Goal: Information Seeking & Learning: Find specific page/section

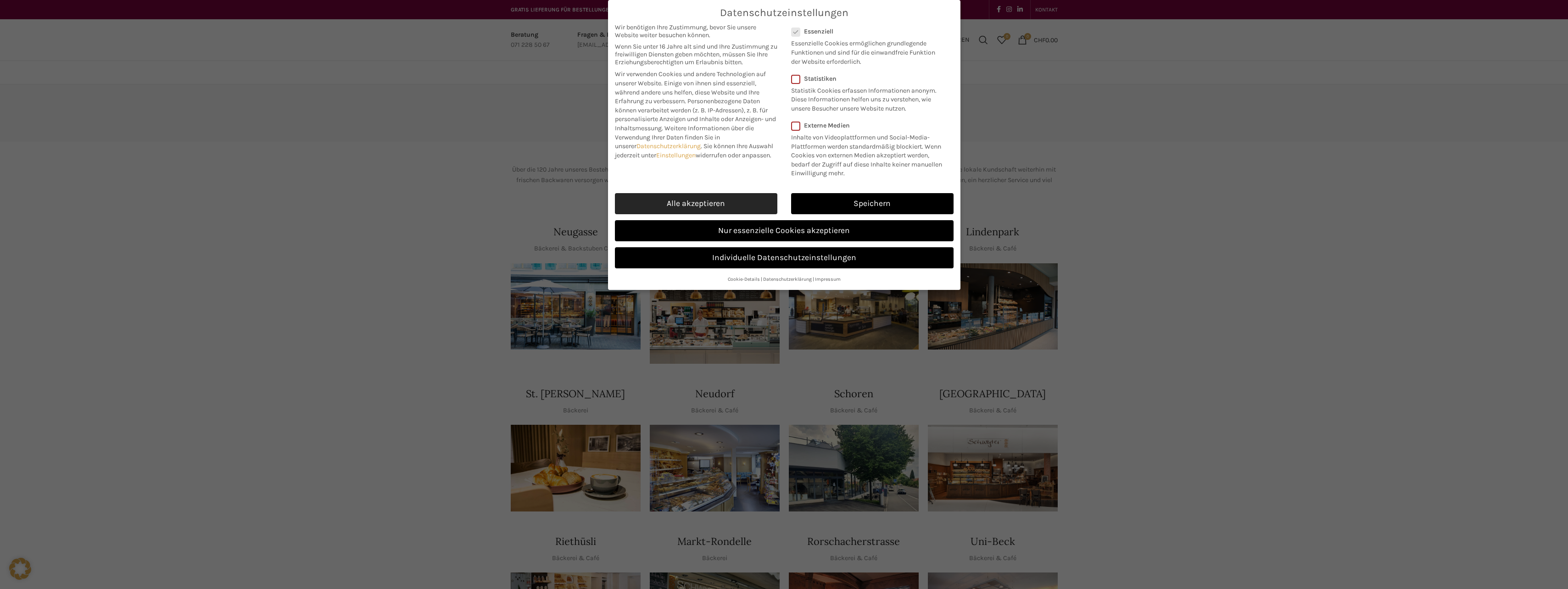
click at [721, 198] on link "Alle akzeptieren" at bounding box center [696, 203] width 163 height 21
checkbox input "true"
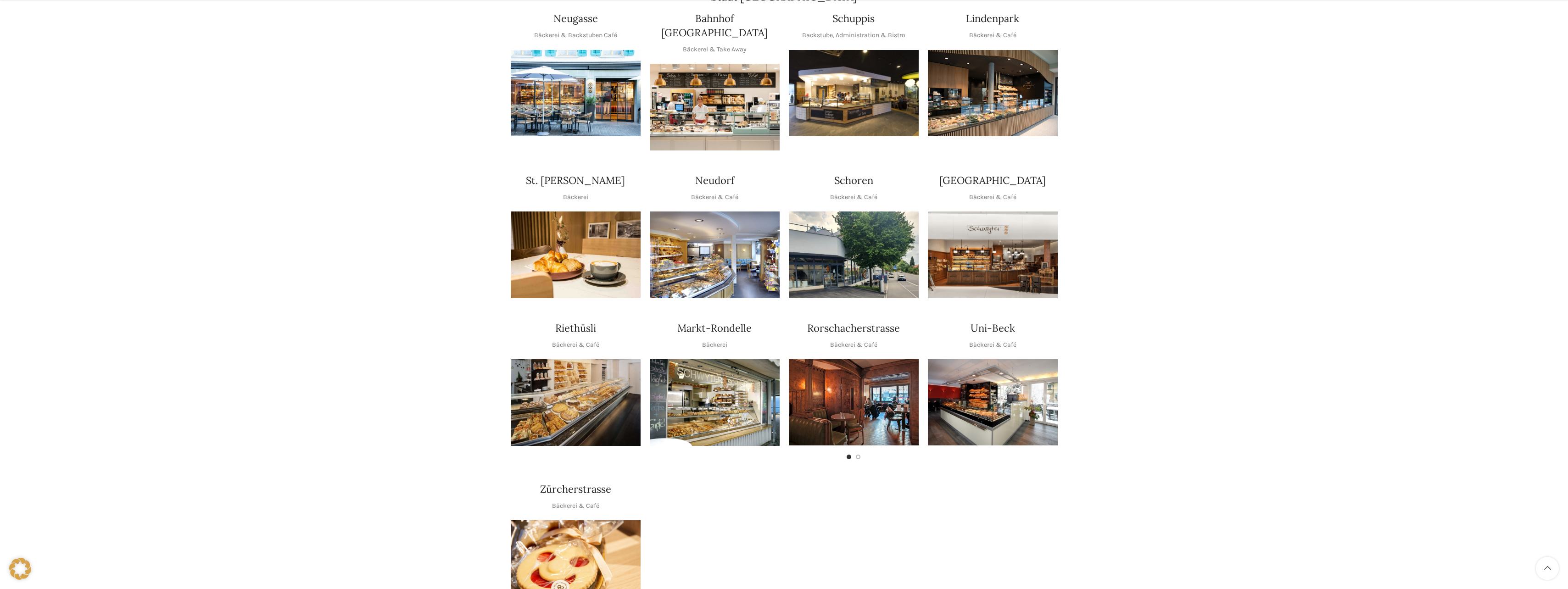
scroll to position [229, 0]
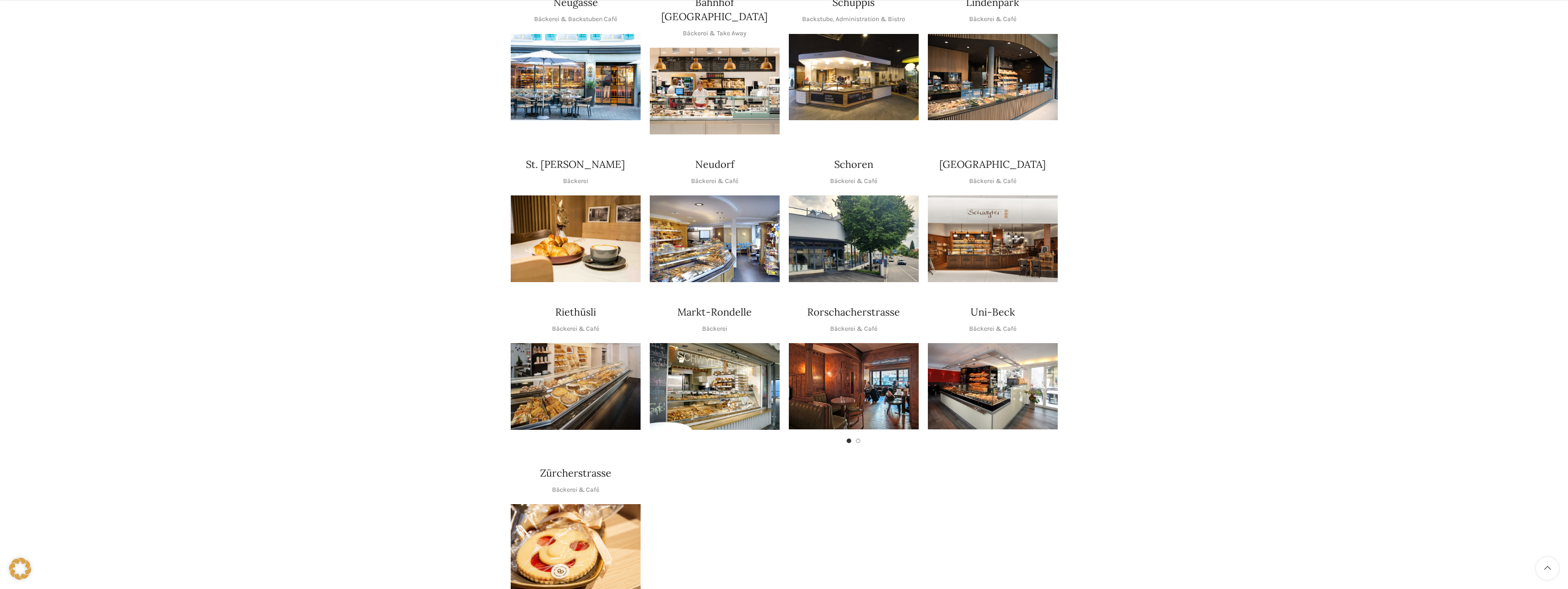
click at [555, 469] on div "Zürcherstrasse Bäckerei & Café" at bounding box center [575, 480] width 130 height 29
click at [570, 505] on img "1 / 1" at bounding box center [575, 548] width 130 height 86
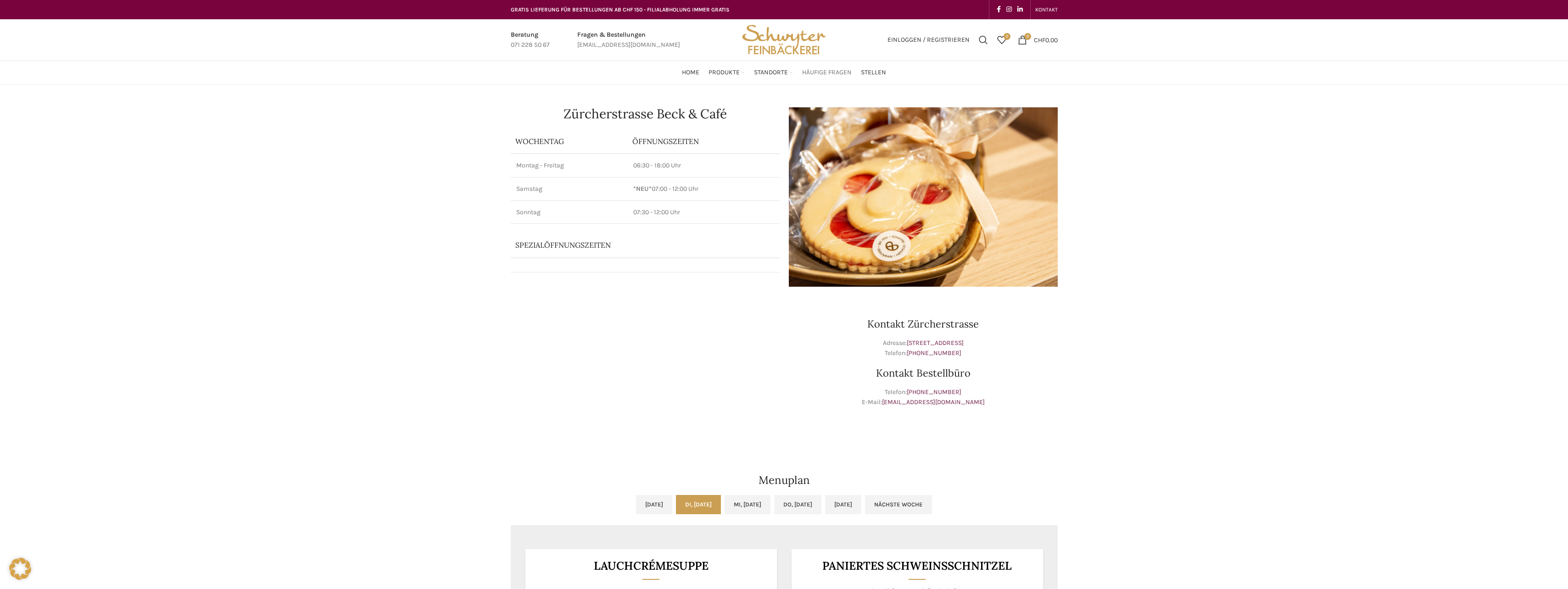
click at [816, 77] on span "Häufige Fragen" at bounding box center [827, 72] width 49 height 9
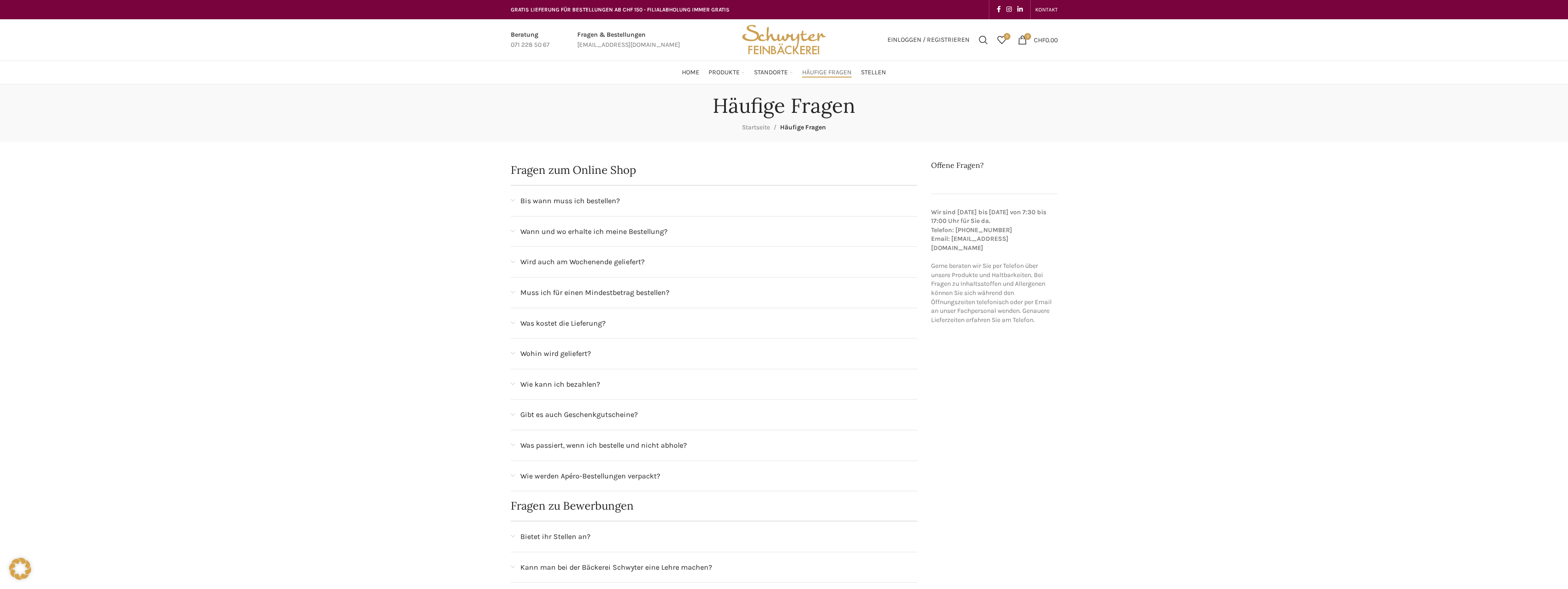
click at [550, 413] on span "Gibt es auch Geschenkgutscheine?" at bounding box center [579, 415] width 117 height 12
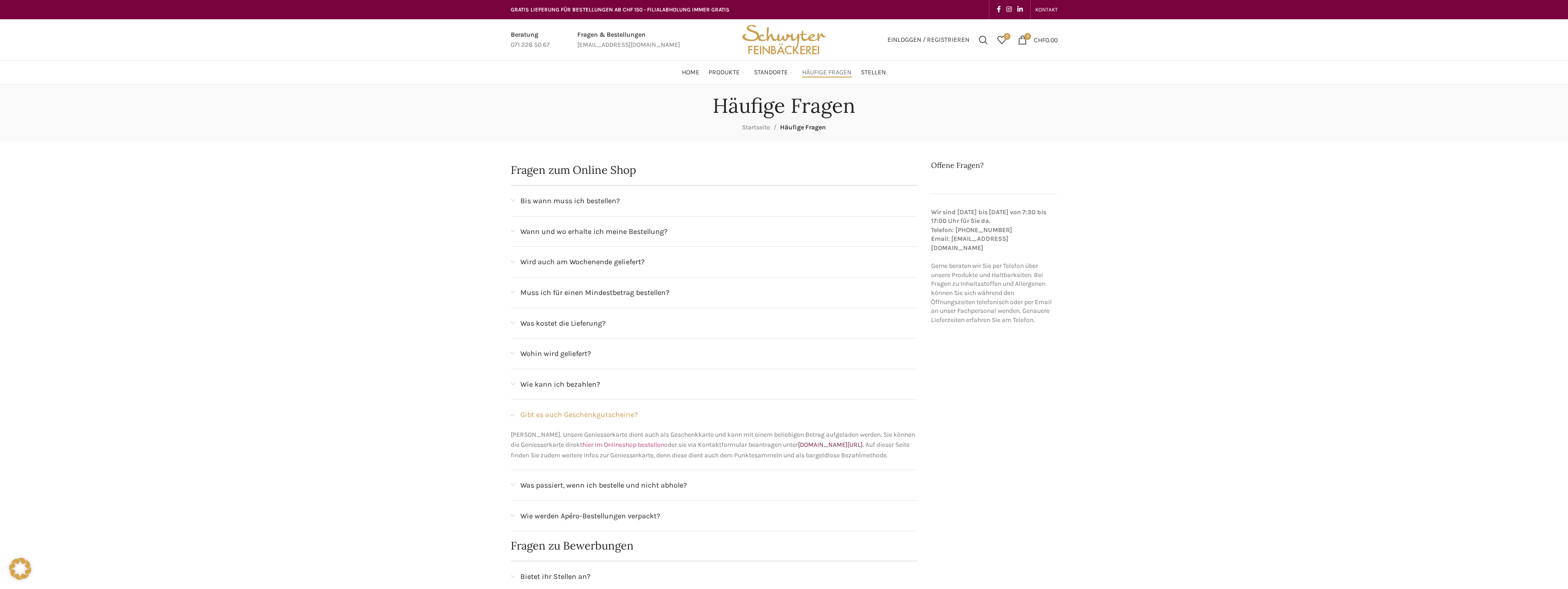
click at [637, 444] on link "hier im Onlineshop bestellen" at bounding box center [623, 444] width 82 height 8
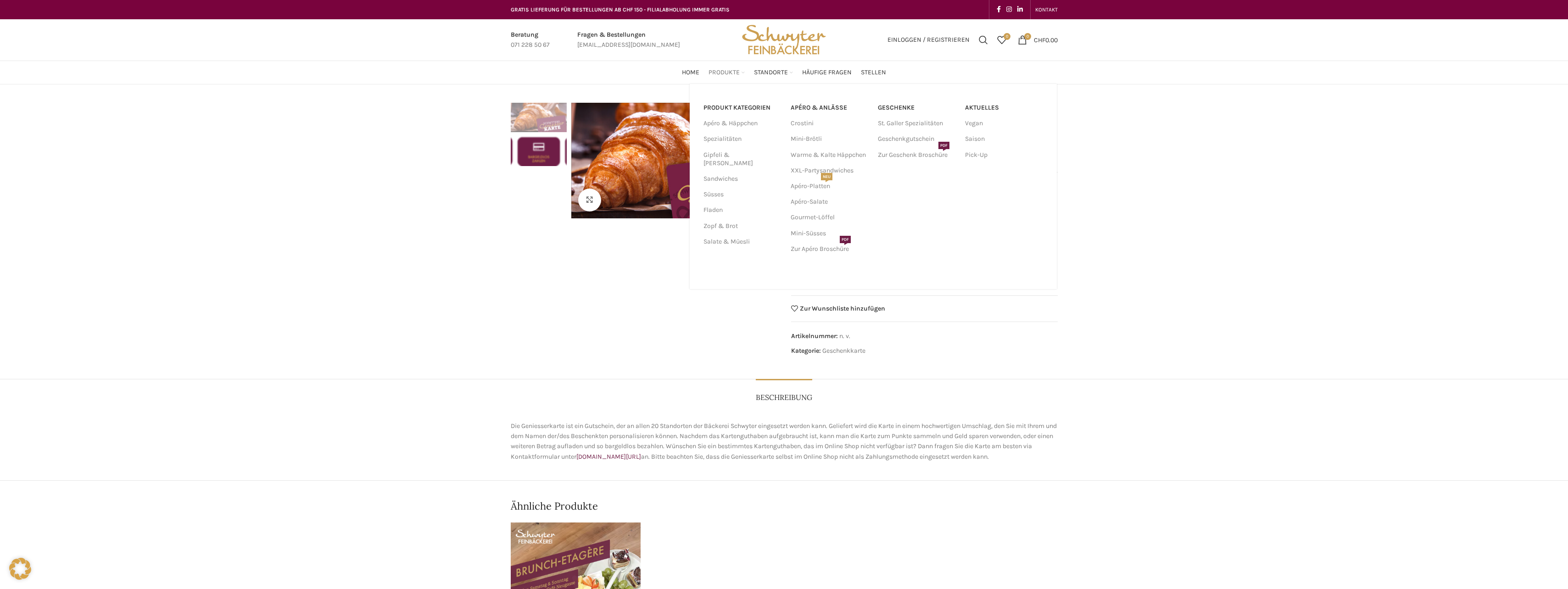
click at [719, 68] on span "Produkte" at bounding box center [724, 72] width 31 height 9
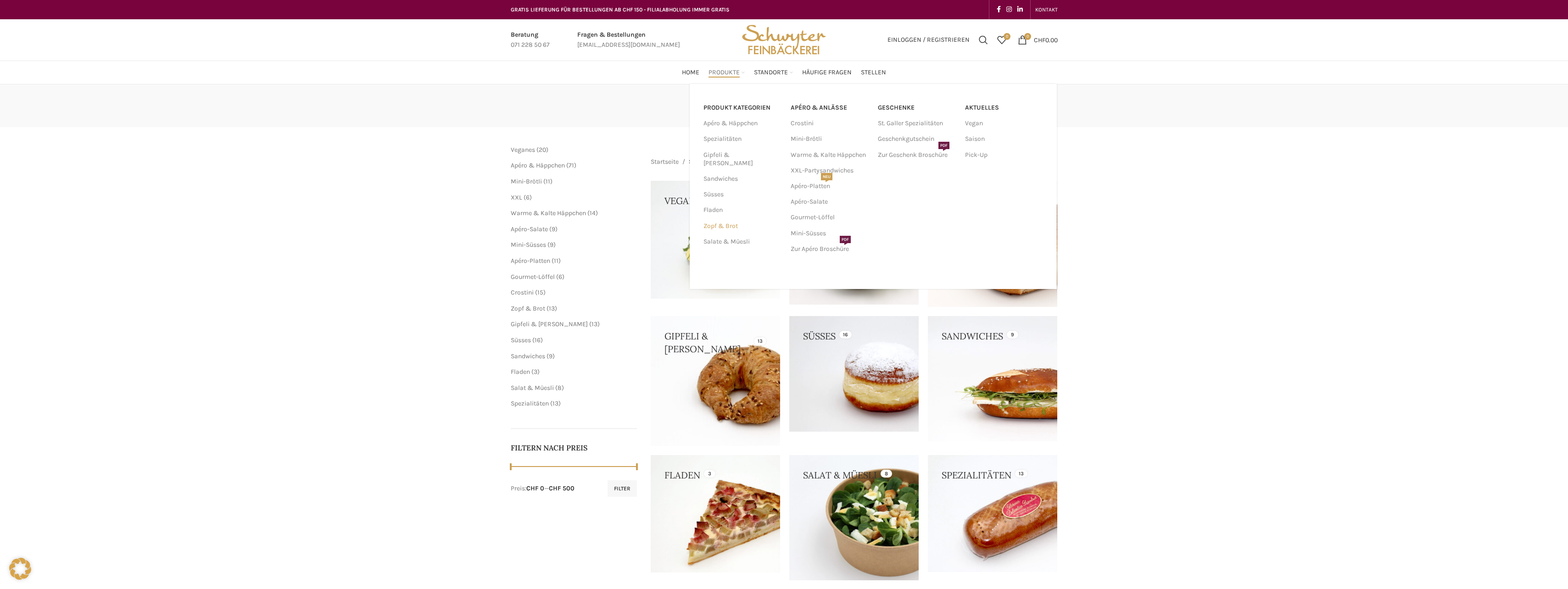
click at [724, 218] on link "Zopf & Brot" at bounding box center [741, 226] width 76 height 16
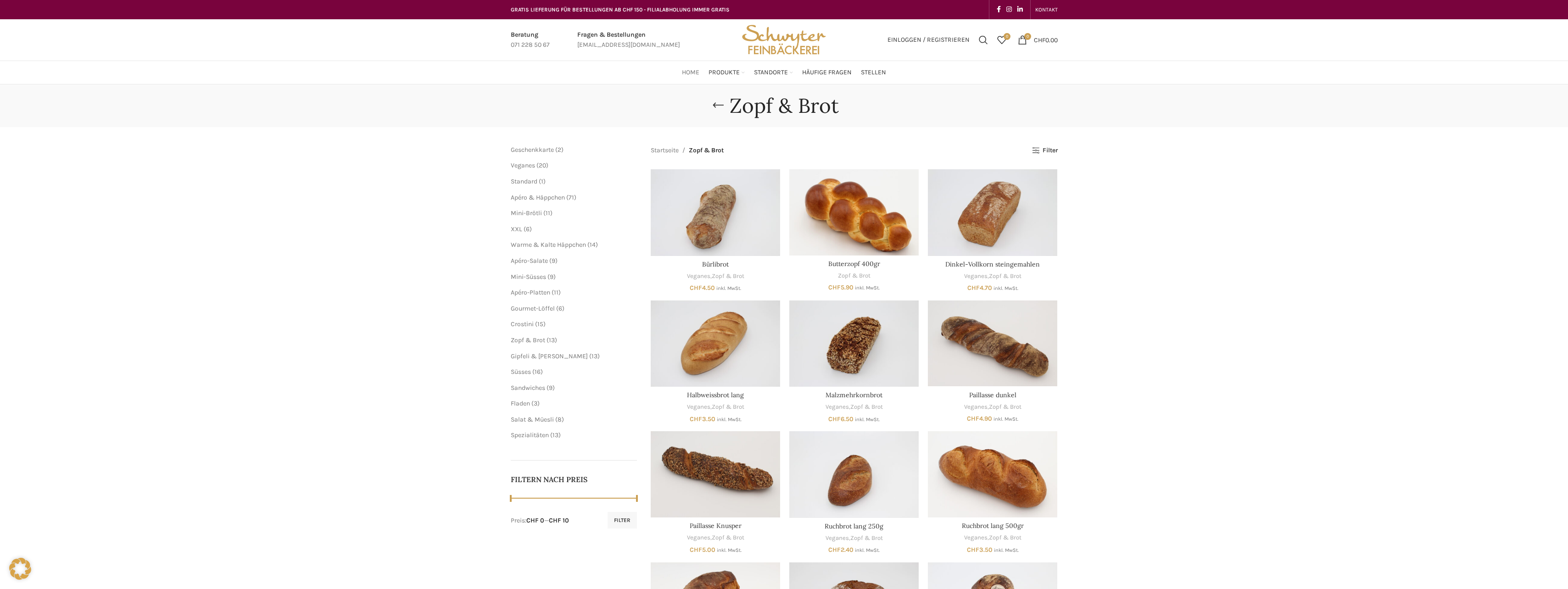
click at [692, 72] on span "Home" at bounding box center [690, 72] width 18 height 9
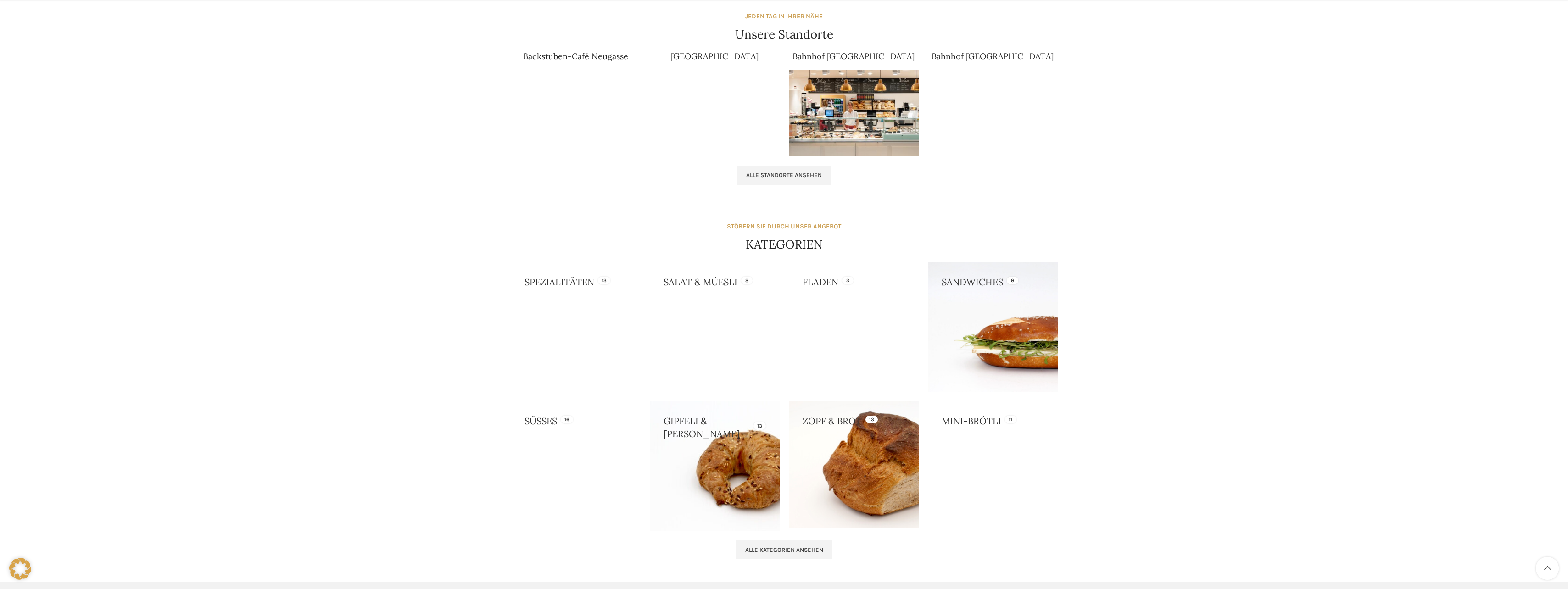
scroll to position [642, 0]
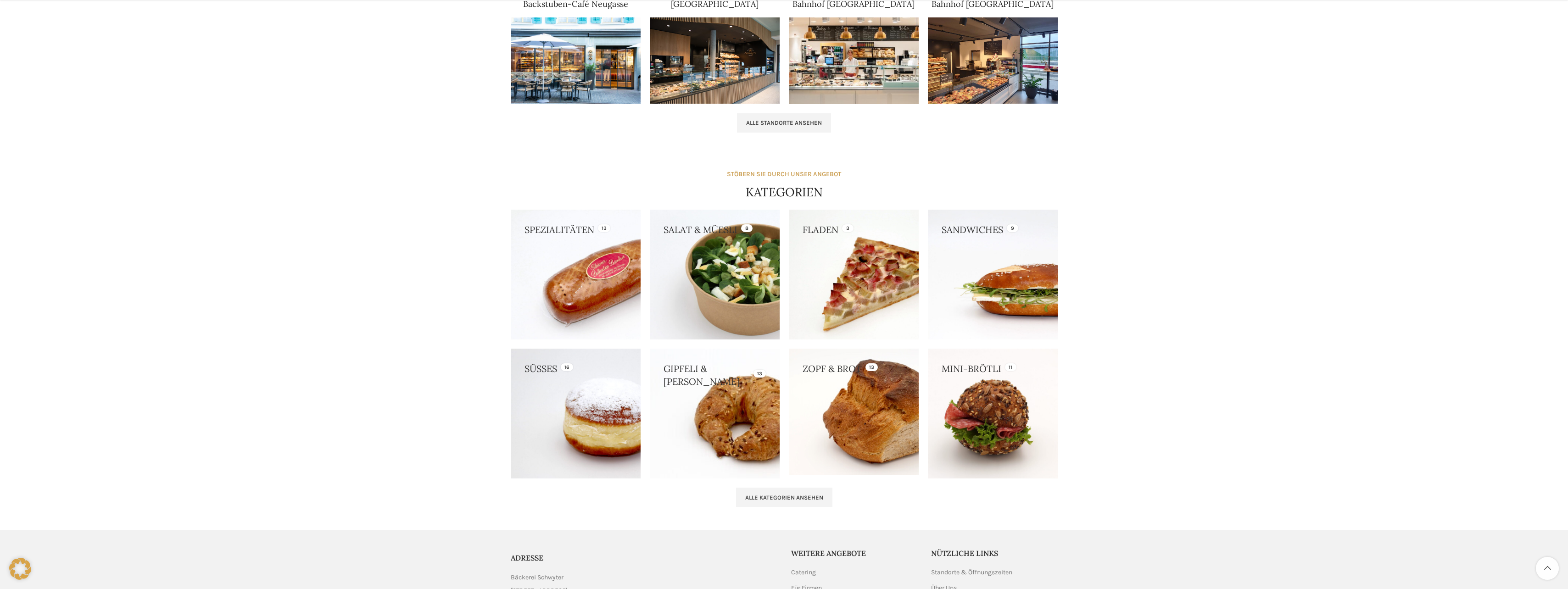
click at [719, 391] on link at bounding box center [714, 413] width 130 height 130
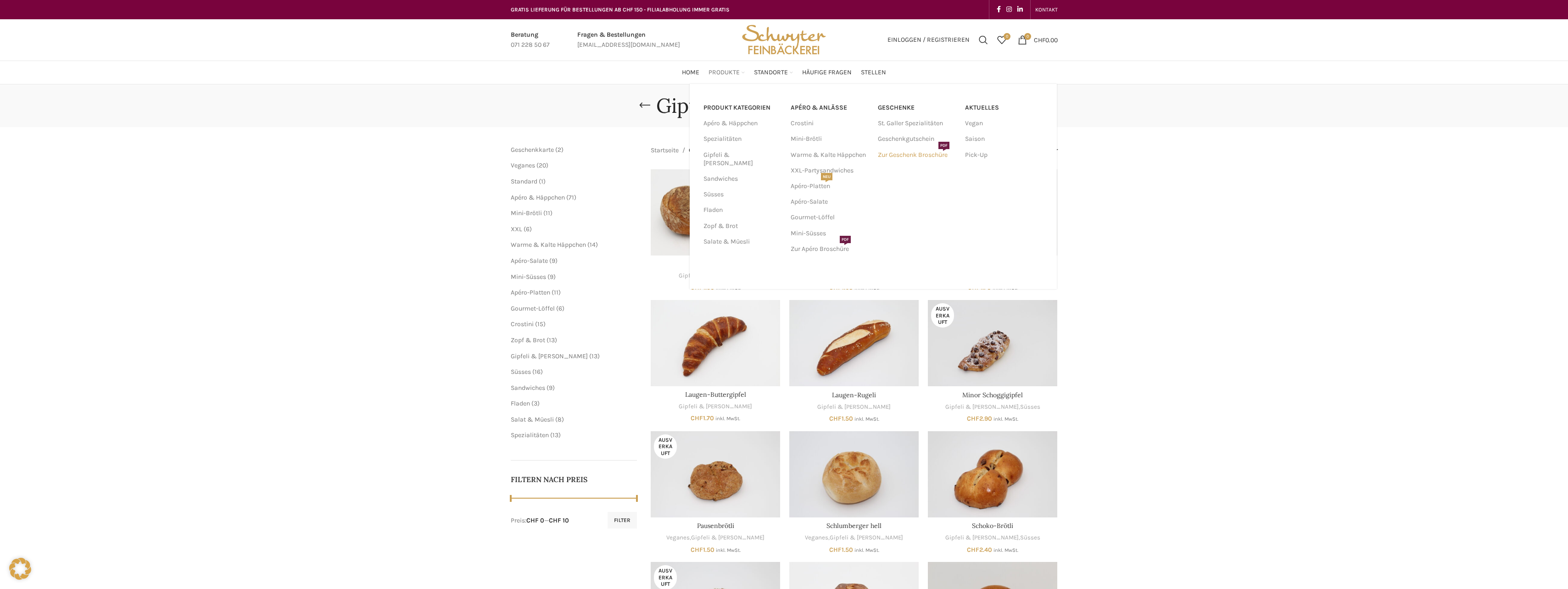
click at [903, 156] on link "Zur Geschenk Broschüre PDF" at bounding box center [917, 155] width 78 height 16
